Goal: Check status: Check status

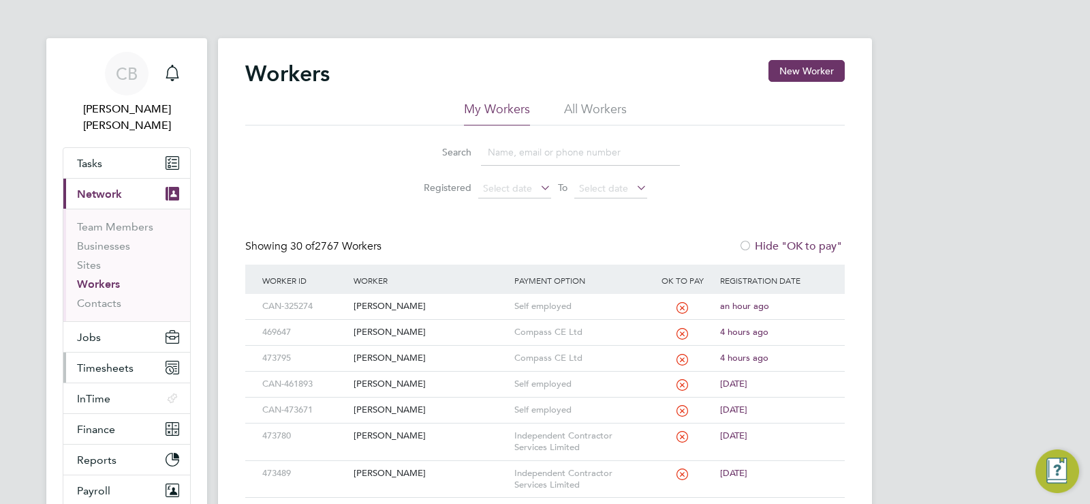
click at [112, 361] on span "Timesheets" at bounding box center [105, 367] width 57 height 13
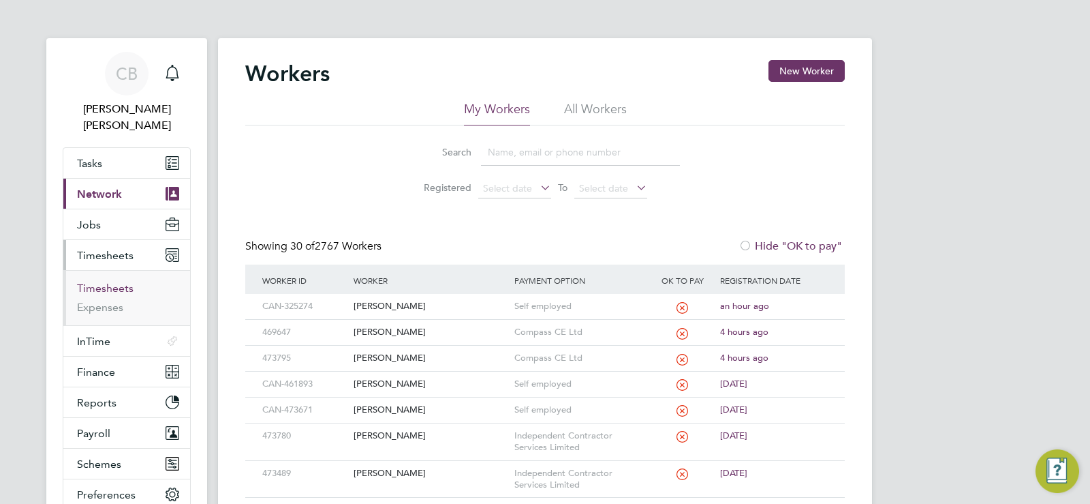
click at [115, 281] on link "Timesheets" at bounding box center [105, 287] width 57 height 13
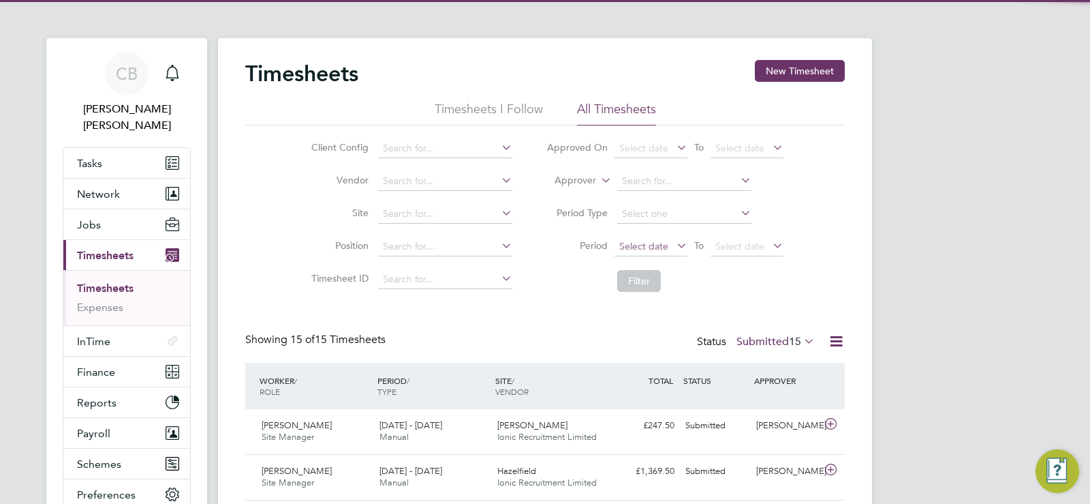
click at [647, 249] on span "Select date" at bounding box center [644, 246] width 49 height 12
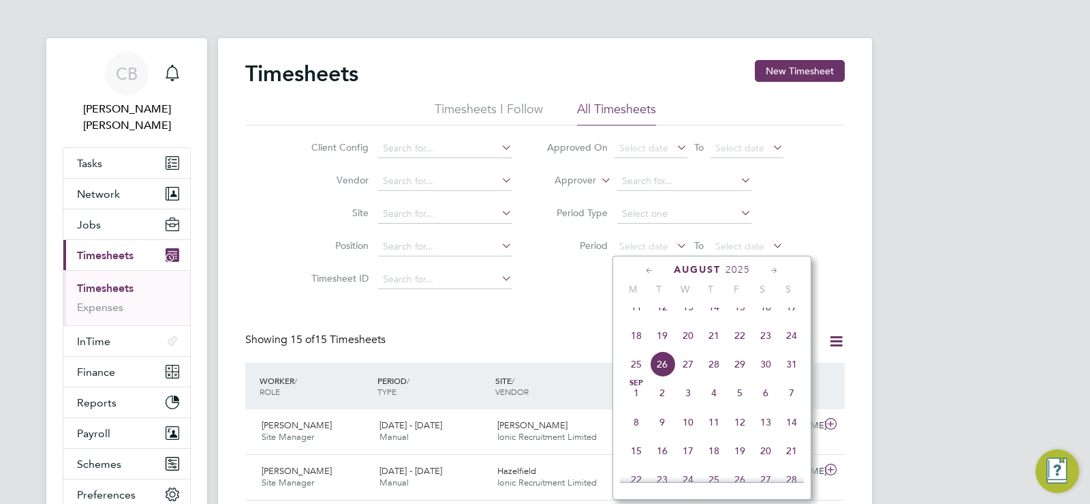
click at [633, 342] on span "18" at bounding box center [637, 335] width 26 height 26
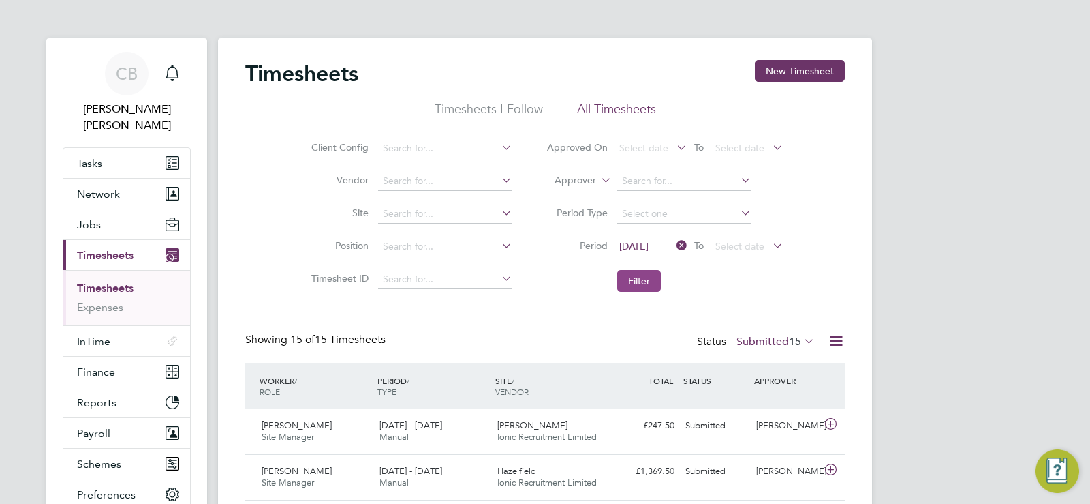
click at [638, 281] on button "Filter" at bounding box center [639, 281] width 44 height 22
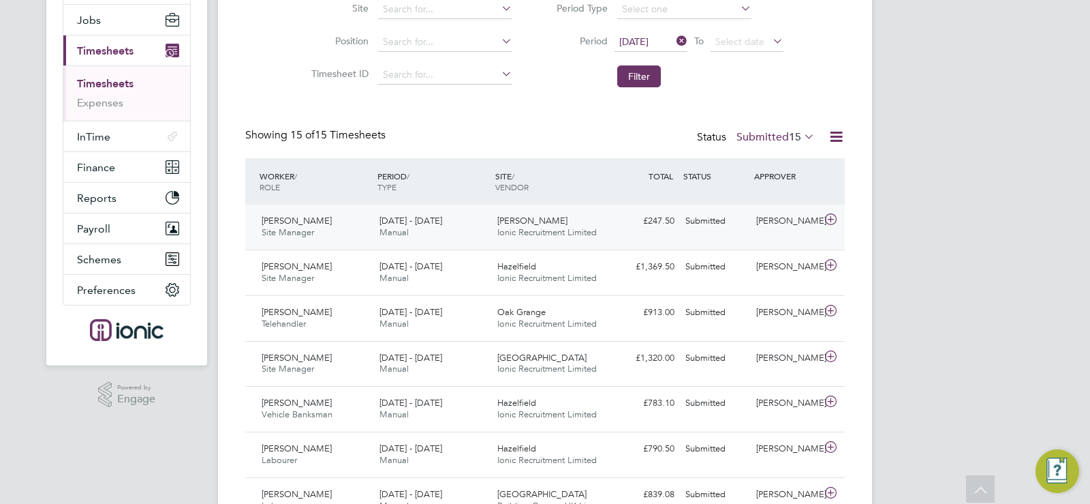
click at [575, 229] on span "Ionic Recruitment Limited" at bounding box center [548, 232] width 100 height 12
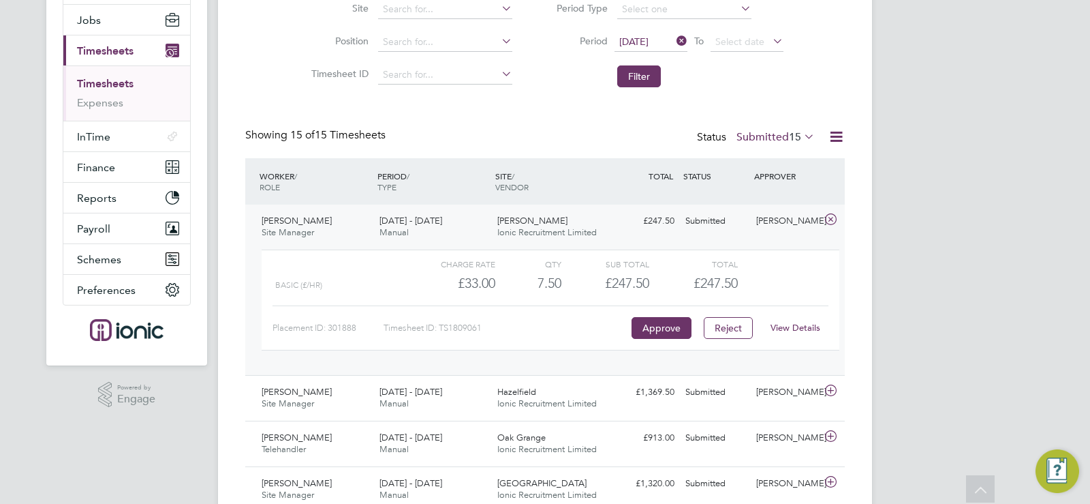
click at [630, 222] on div "£247.50 Submitted" at bounding box center [644, 221] width 71 height 22
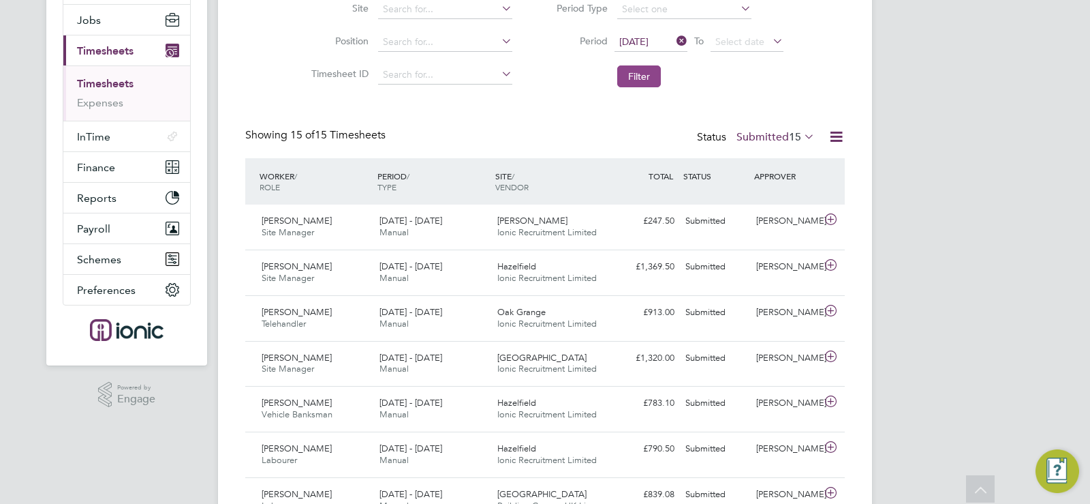
click at [634, 76] on button "Filter" at bounding box center [639, 76] width 44 height 22
click at [795, 131] on span "15" at bounding box center [795, 137] width 12 height 14
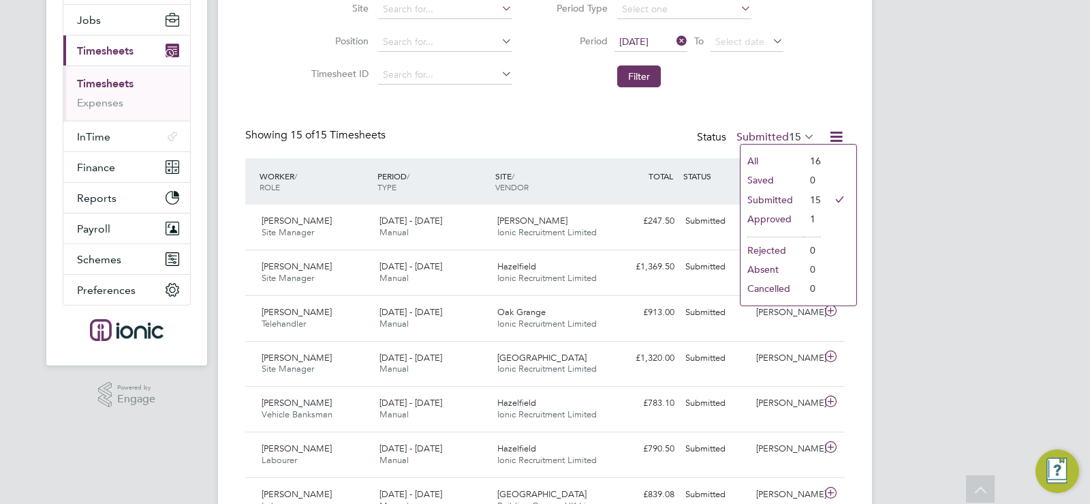
click at [795, 131] on span "15" at bounding box center [795, 137] width 12 height 14
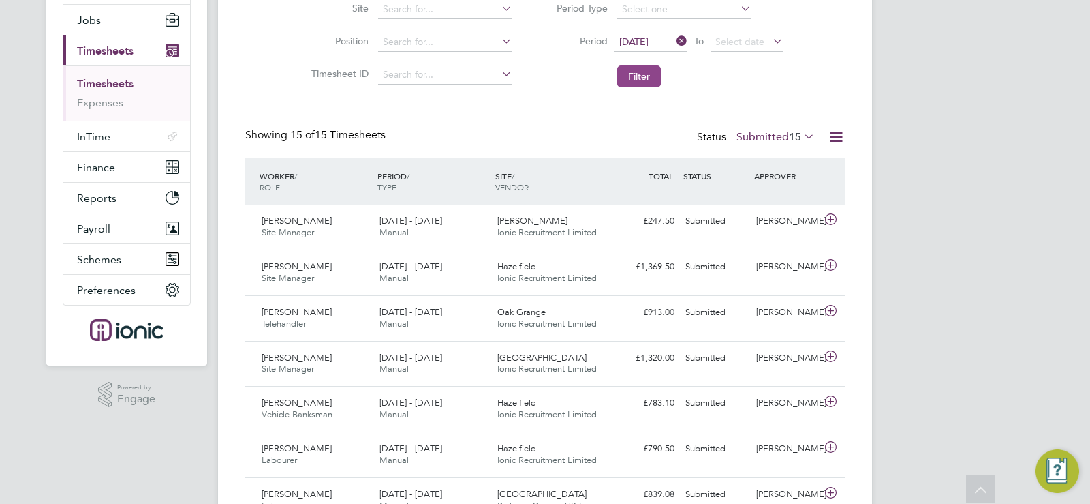
click at [645, 83] on button "Filter" at bounding box center [639, 76] width 44 height 22
click at [549, 110] on div "Timesheets New Timesheet Timesheets I Follow All Timesheets Client Config Vendo…" at bounding box center [545, 372] width 600 height 1032
click at [630, 67] on button "Filter" at bounding box center [639, 76] width 44 height 22
click at [562, 113] on div "Timesheets New Timesheet Timesheets I Follow All Timesheets Client Config Vendo…" at bounding box center [545, 372] width 600 height 1032
click at [798, 135] on span "15" at bounding box center [795, 137] width 12 height 14
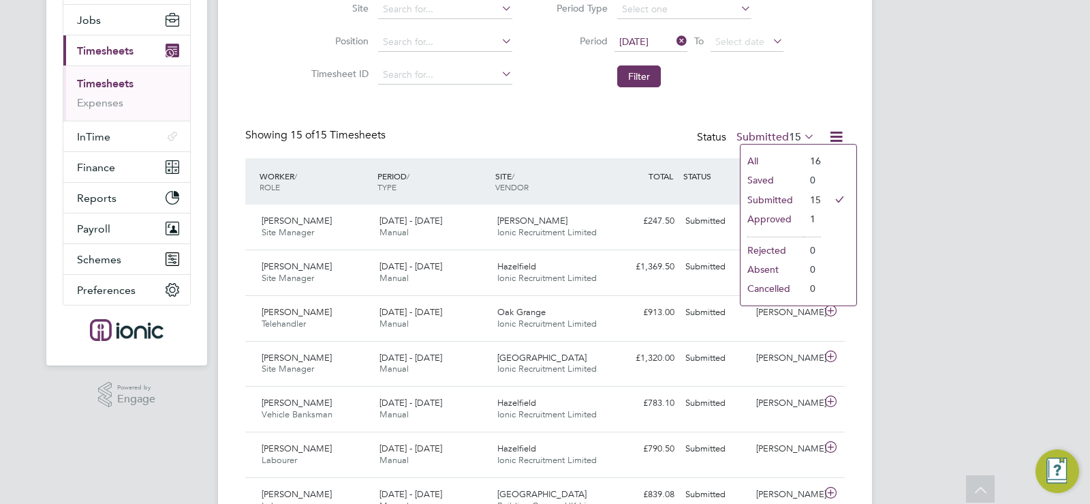
click at [798, 135] on span "15" at bounding box center [795, 137] width 12 height 14
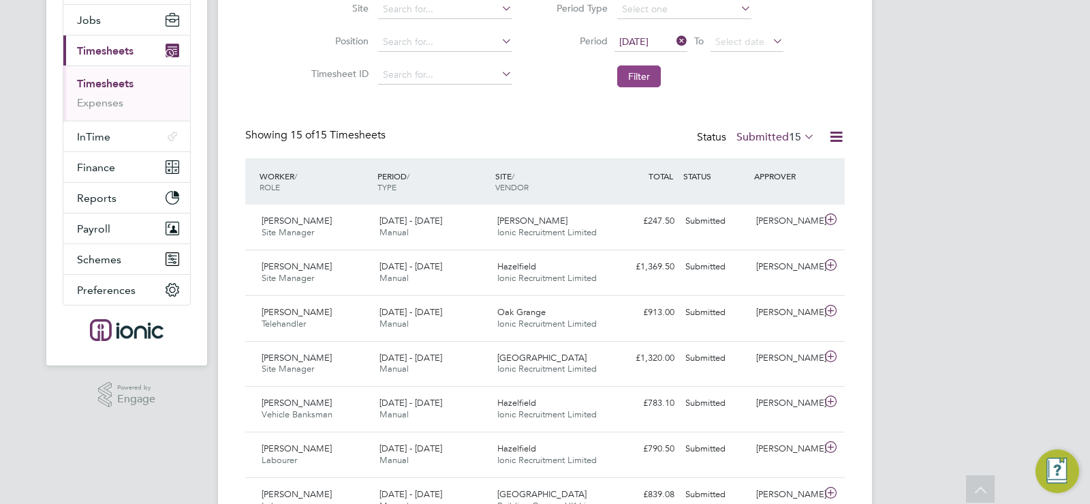
click at [628, 73] on button "Filter" at bounding box center [639, 76] width 44 height 22
click at [545, 110] on div "Timesheets New Timesheet Timesheets I Follow All Timesheets Client Config Vendo…" at bounding box center [545, 372] width 600 height 1032
click at [648, 78] on button "Filter" at bounding box center [639, 76] width 44 height 22
click at [800, 135] on span "15" at bounding box center [795, 137] width 12 height 14
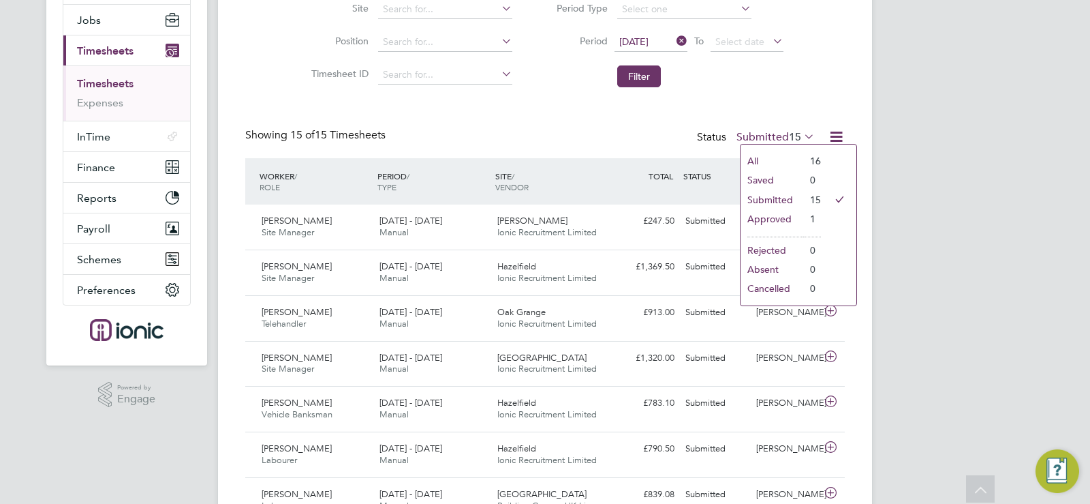
click at [800, 135] on span "15" at bounding box center [795, 137] width 12 height 14
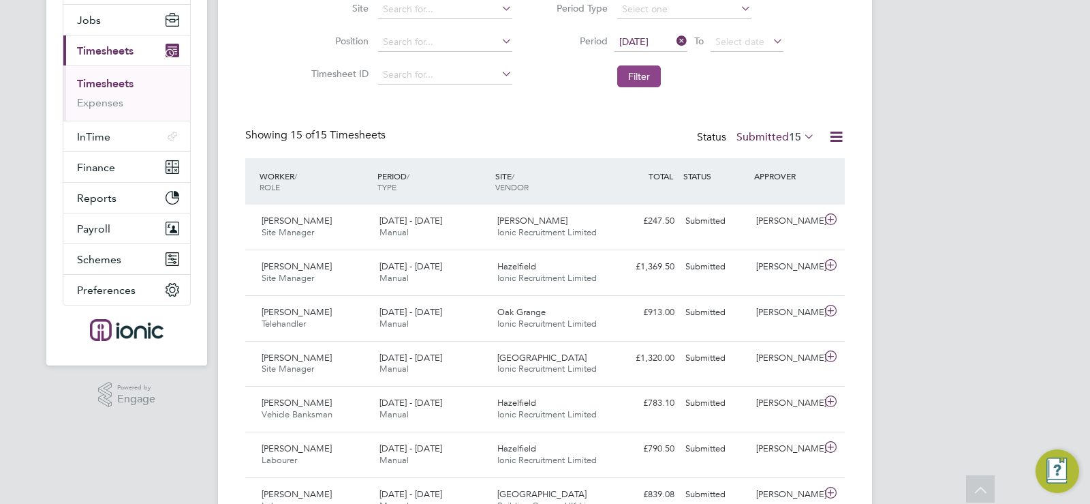
click at [645, 69] on button "Filter" at bounding box center [639, 76] width 44 height 22
click at [545, 113] on div "Timesheets New Timesheet Timesheets I Follow All Timesheets Client Config Vendo…" at bounding box center [545, 372] width 600 height 1032
click at [638, 76] on button "Filter" at bounding box center [639, 76] width 44 height 22
click at [589, 123] on div "Timesheets New Timesheet Timesheets I Follow All Timesheets Client Config Vendo…" at bounding box center [545, 372] width 600 height 1032
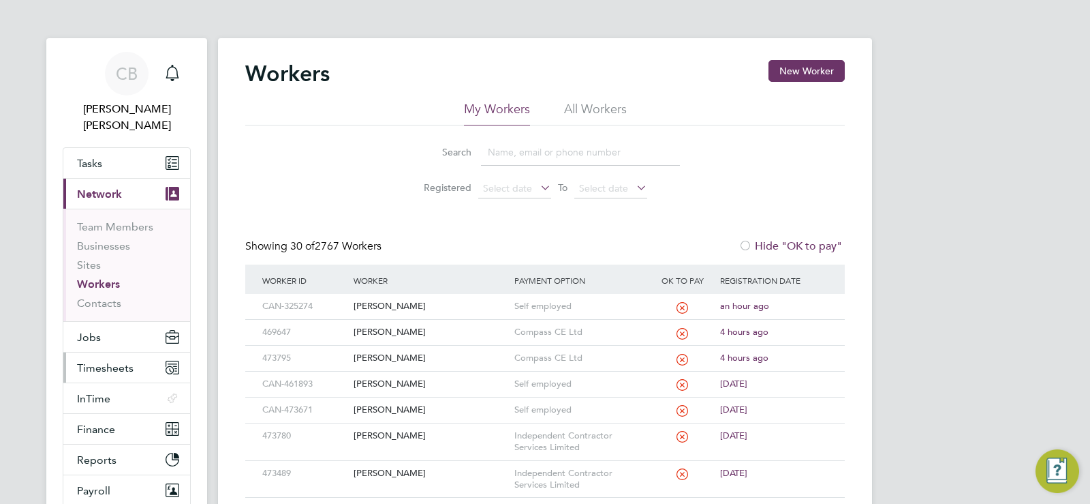
click at [97, 361] on span "Timesheets" at bounding box center [105, 367] width 57 height 13
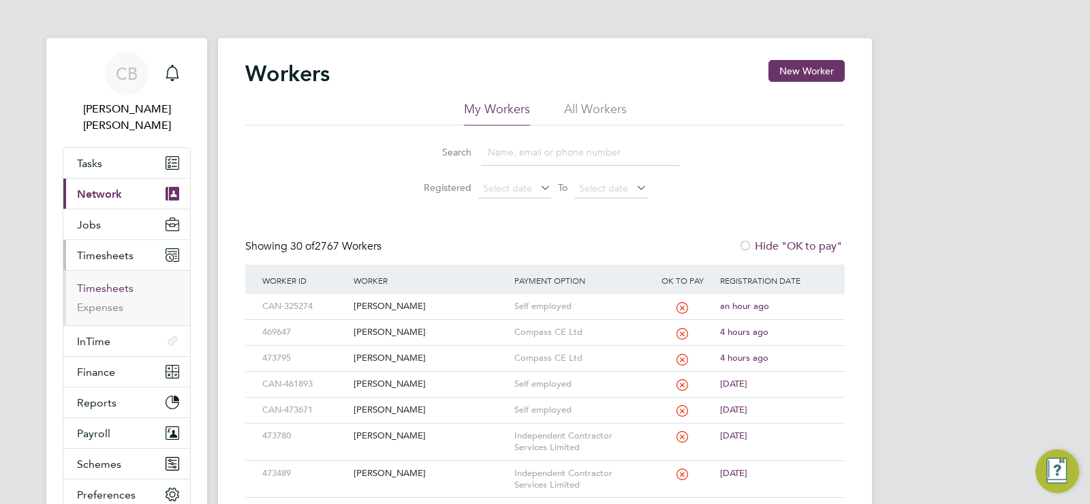
click at [118, 281] on link "Timesheets" at bounding box center [105, 287] width 57 height 13
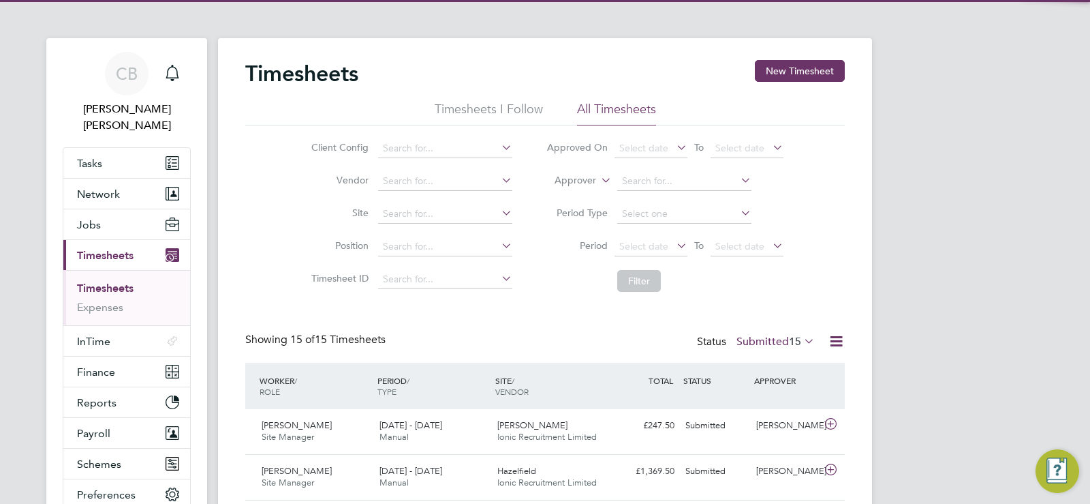
click at [643, 234] on li "Period Select date To Select date" at bounding box center [665, 246] width 271 height 33
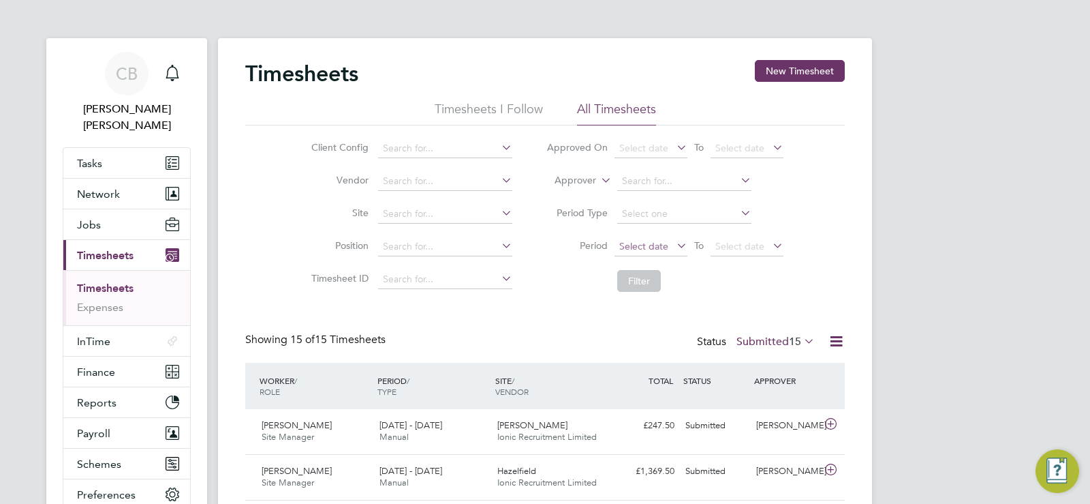
click at [645, 239] on span "Select date" at bounding box center [651, 247] width 73 height 18
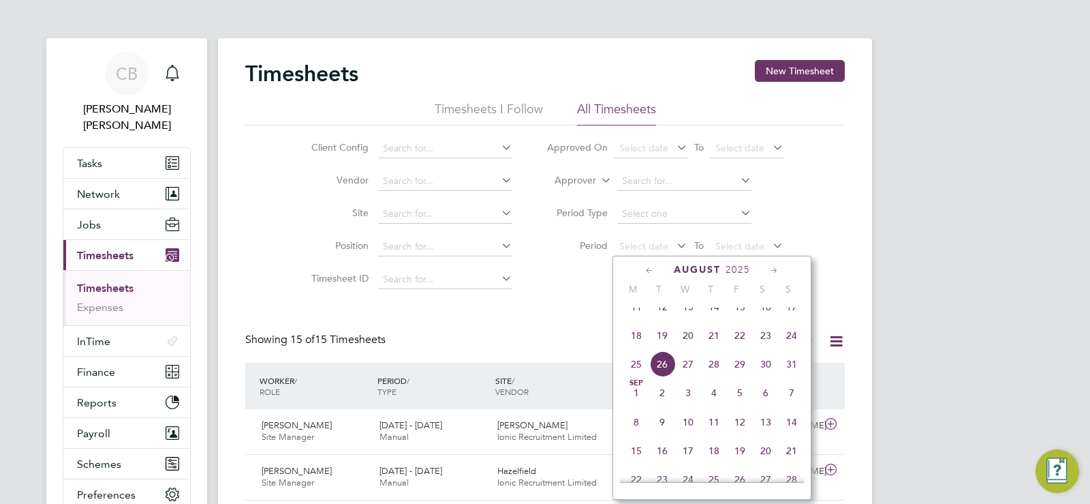
click at [639, 341] on span "18" at bounding box center [637, 335] width 26 height 26
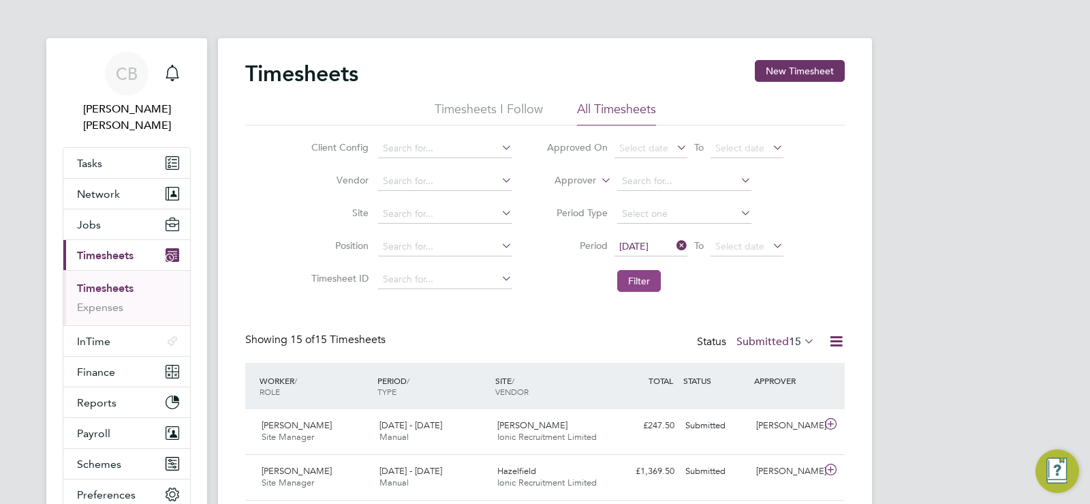
click at [643, 275] on button "Filter" at bounding box center [639, 281] width 44 height 22
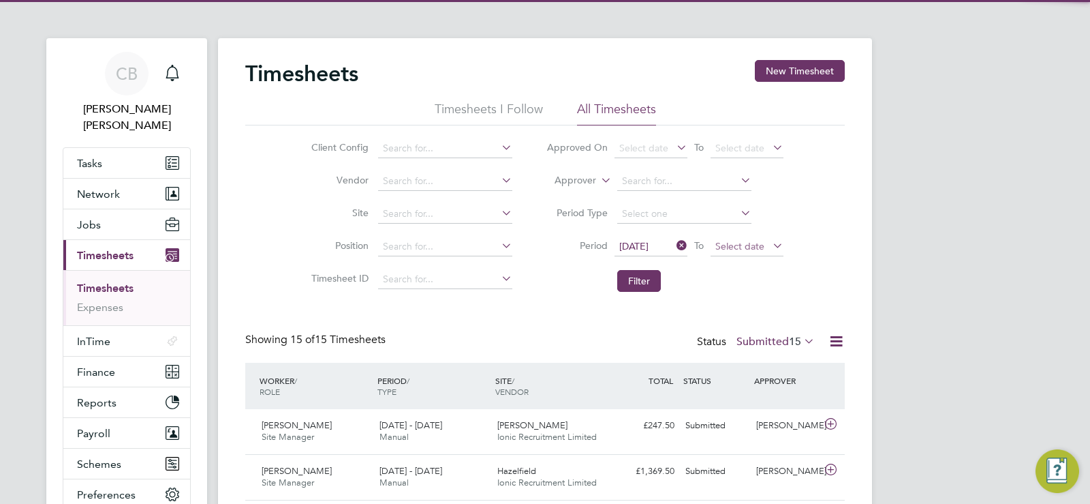
click at [747, 243] on span "Select date" at bounding box center [740, 246] width 49 height 12
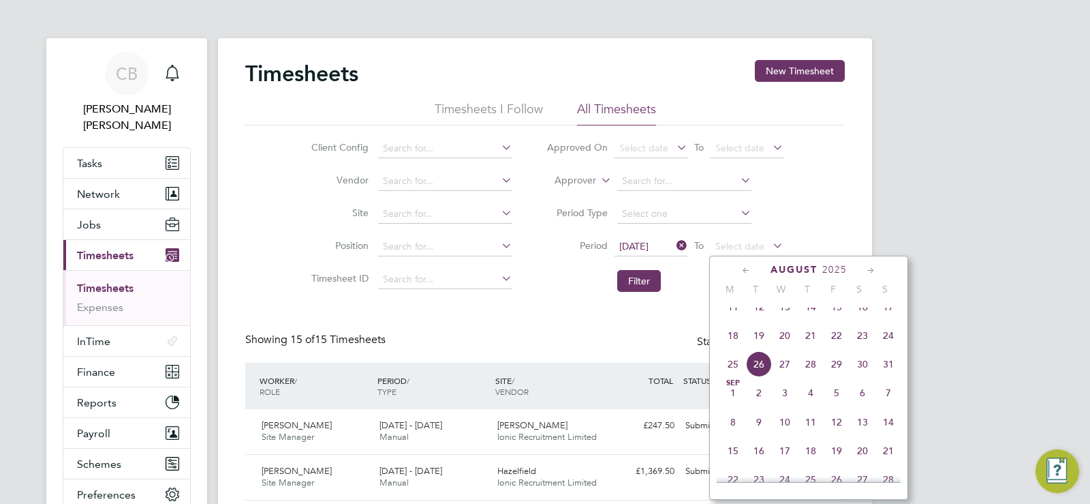
click at [887, 340] on span "24" at bounding box center [889, 335] width 26 height 26
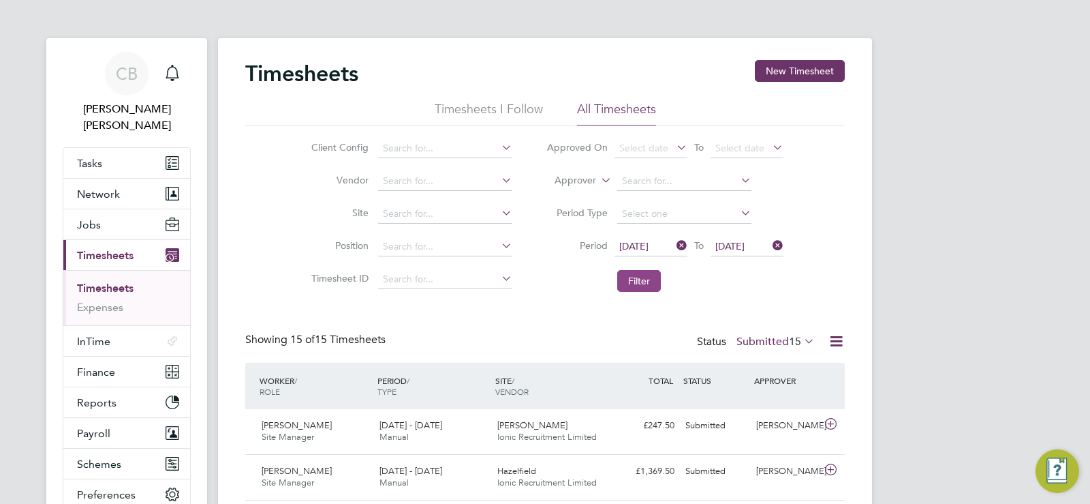
click at [637, 275] on button "Filter" at bounding box center [639, 281] width 44 height 22
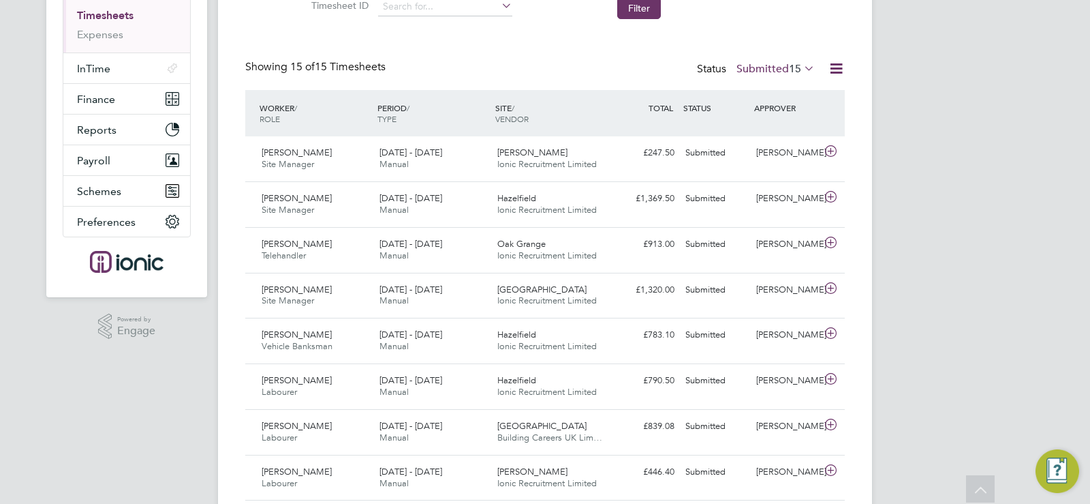
click at [795, 73] on span "15" at bounding box center [795, 69] width 12 height 14
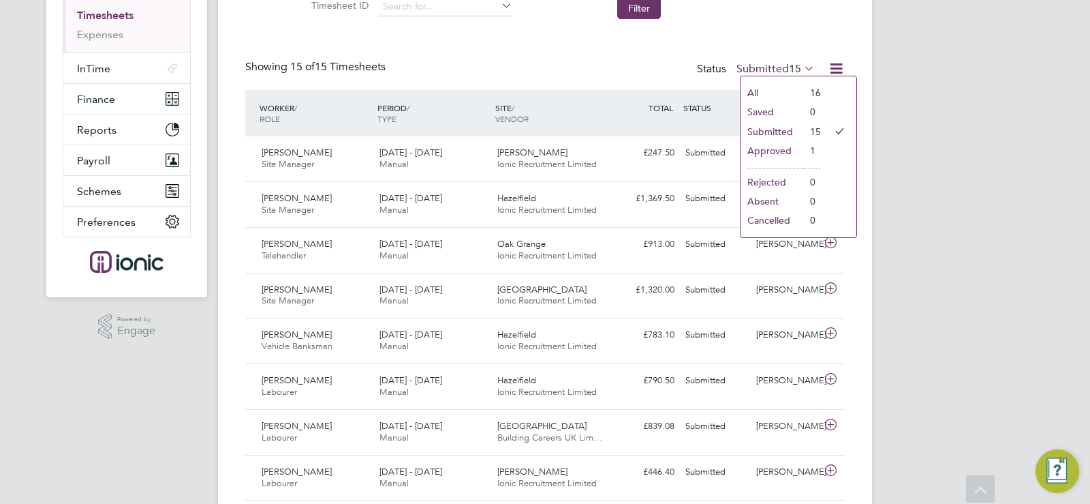
click at [801, 67] on icon at bounding box center [801, 68] width 0 height 19
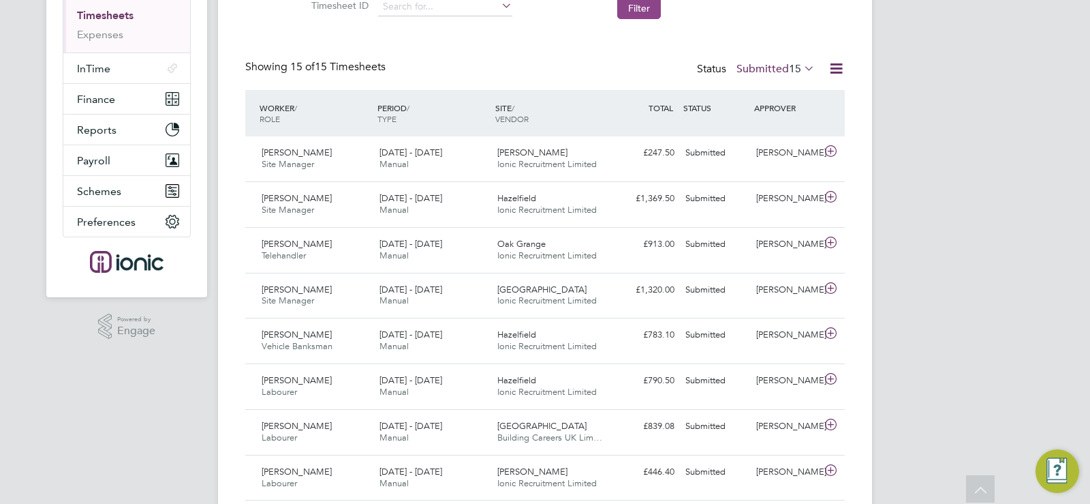
click at [657, 7] on button "Filter" at bounding box center [639, 8] width 44 height 22
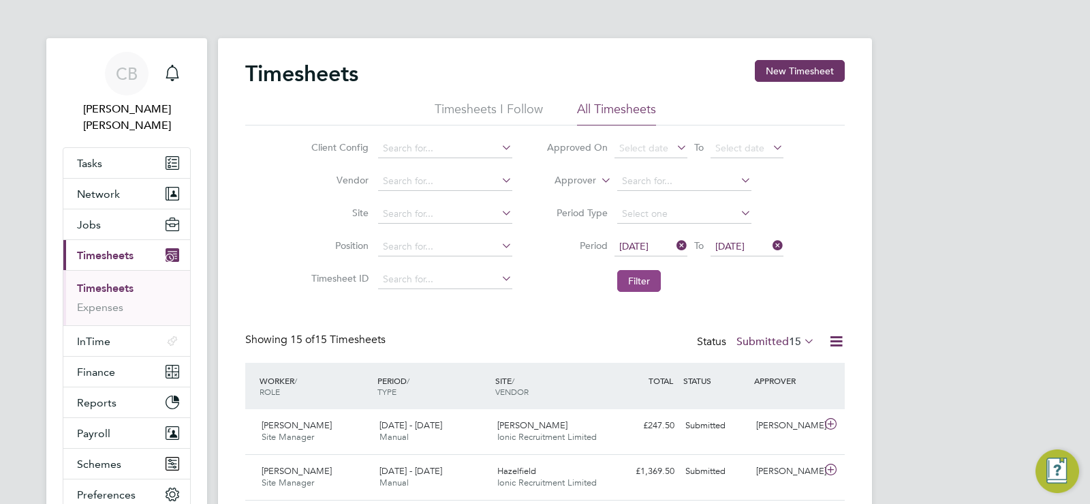
click at [643, 280] on button "Filter" at bounding box center [639, 281] width 44 height 22
click at [801, 345] on icon at bounding box center [801, 340] width 0 height 19
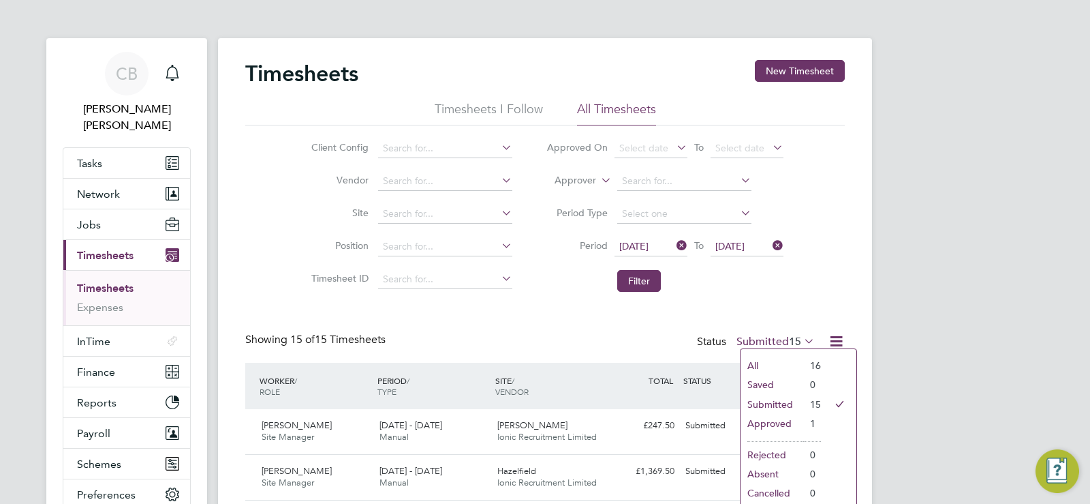
click at [801, 345] on icon at bounding box center [801, 340] width 0 height 19
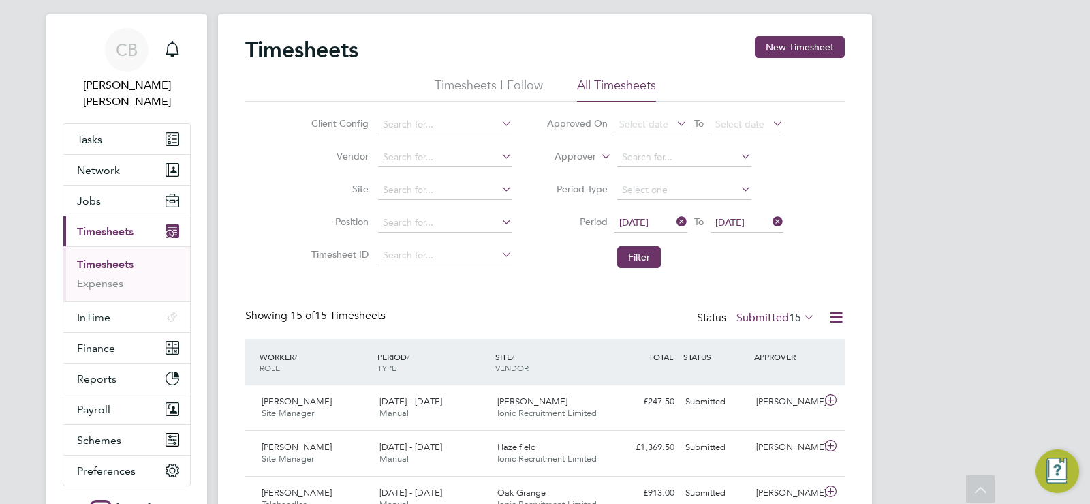
scroll to position [0, 0]
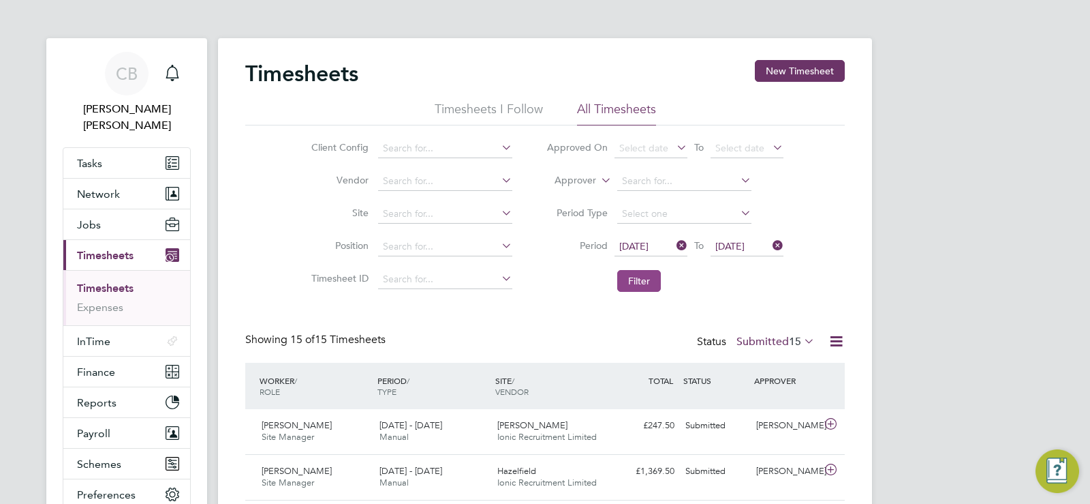
click at [643, 282] on button "Filter" at bounding box center [639, 281] width 44 height 22
